Goal: Navigation & Orientation: Find specific page/section

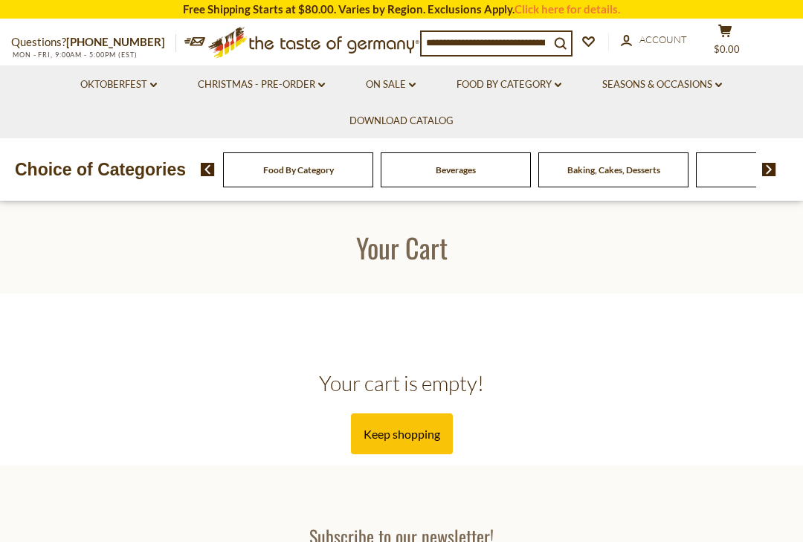
click at [101, 77] on link "Oktoberfest dropdown_arrow" at bounding box center [118, 85] width 77 height 16
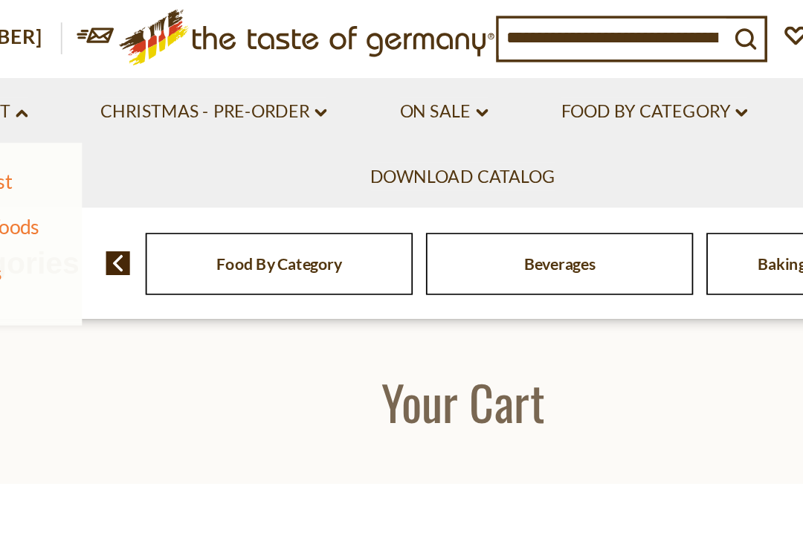
click at [198, 77] on link "Christmas - PRE-ORDER dropdown_arrow" at bounding box center [261, 85] width 127 height 16
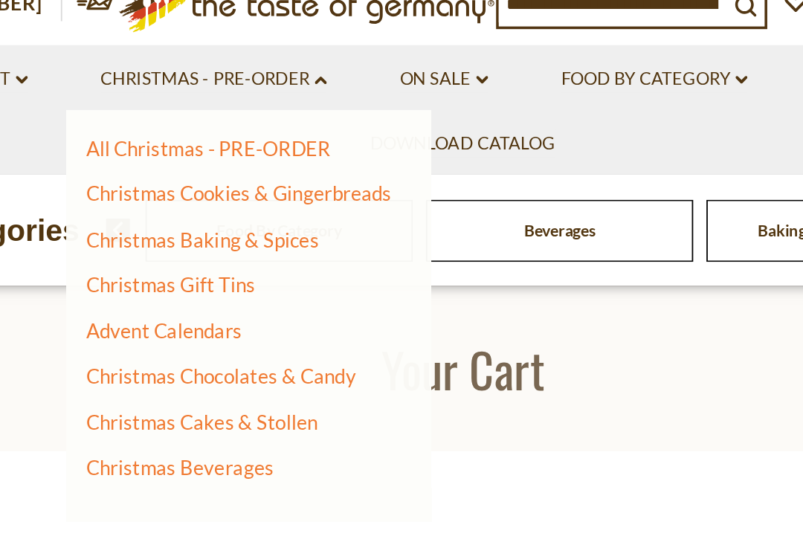
click at [190, 117] on link "All Christmas - PRE-ORDER" at bounding box center [259, 123] width 138 height 13
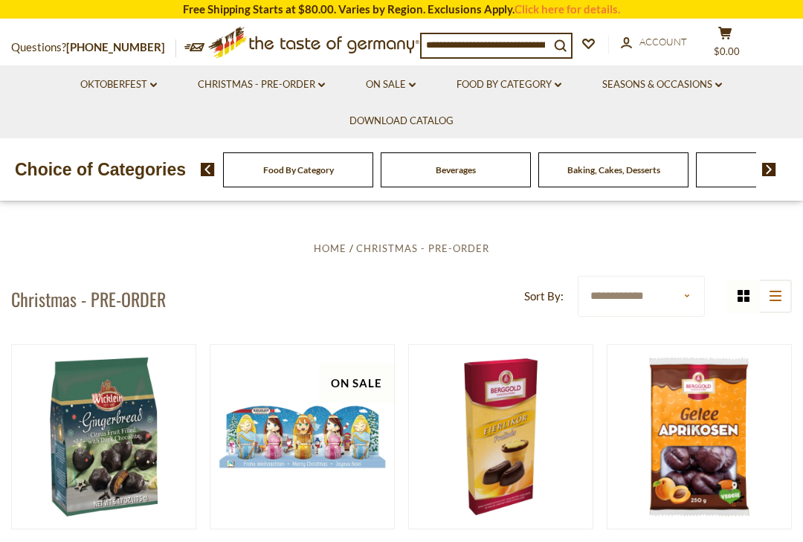
scroll to position [219, 0]
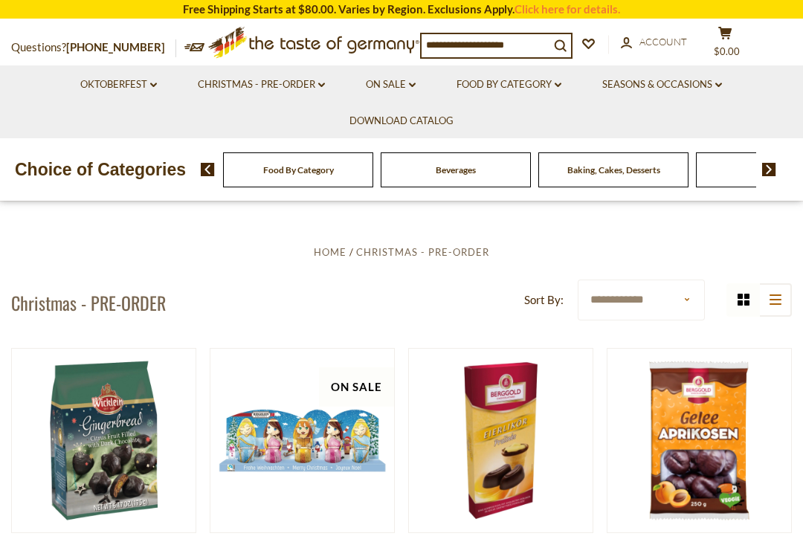
click at [539, 85] on link "Food By Category dropdown_arrow" at bounding box center [508, 85] width 105 height 16
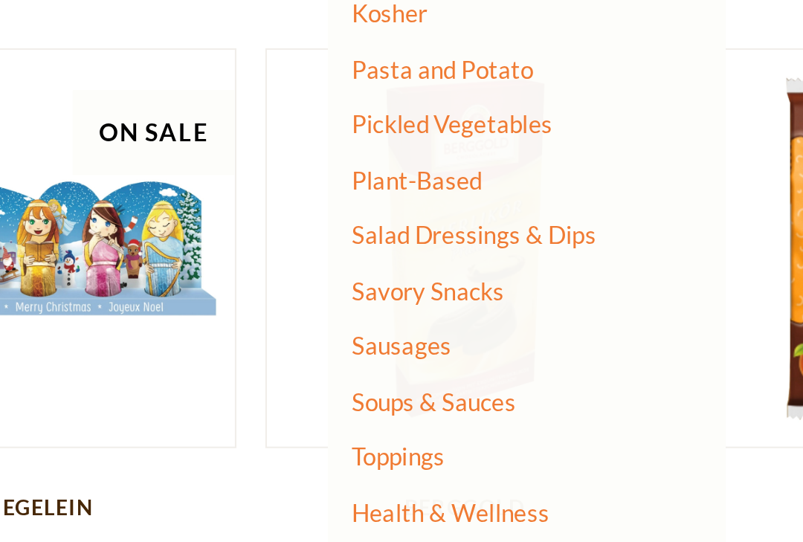
scroll to position [268, 0]
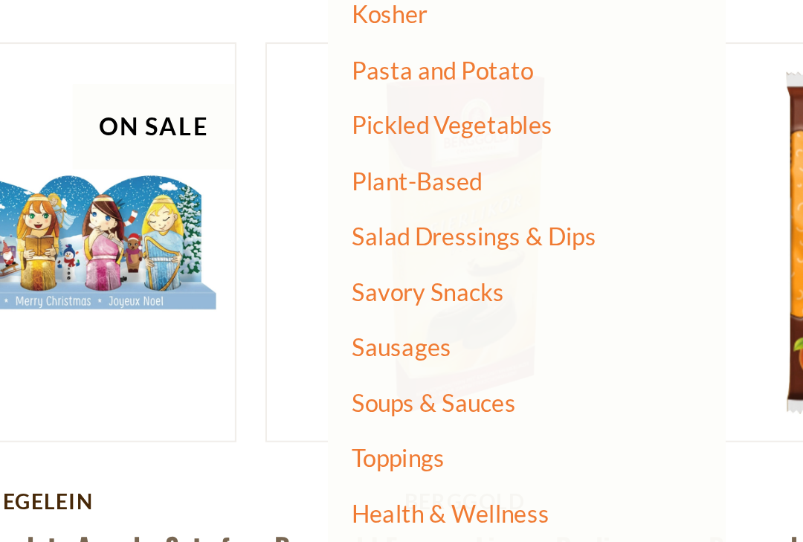
click at [448, 329] on link "Pickled Vegetables" at bounding box center [494, 335] width 93 height 13
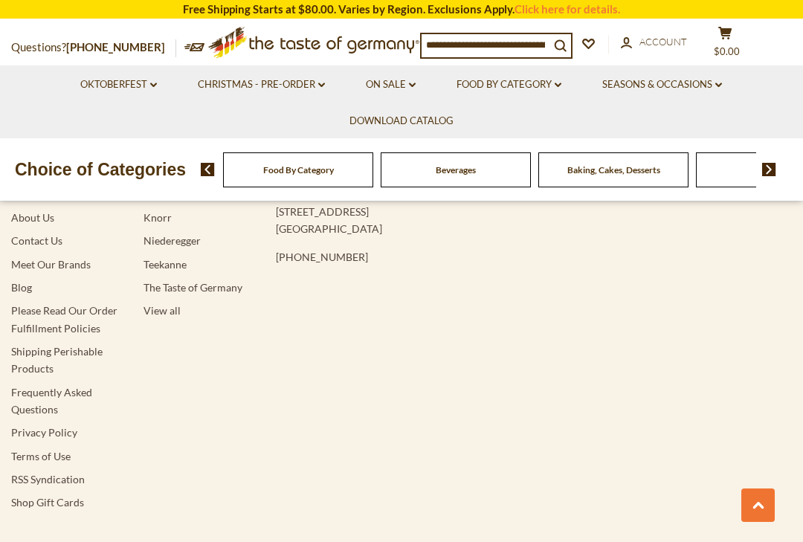
scroll to position [4349, 0]
